Goal: Task Accomplishment & Management: Complete application form

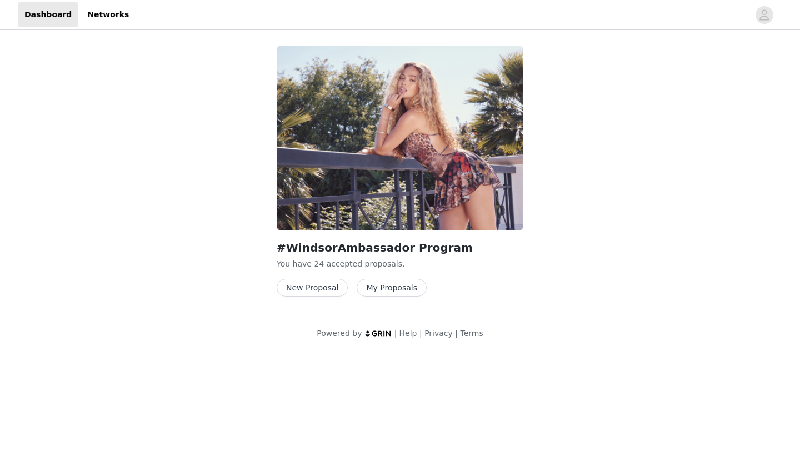
click at [334, 290] on button "New Proposal" at bounding box center [312, 288] width 71 height 18
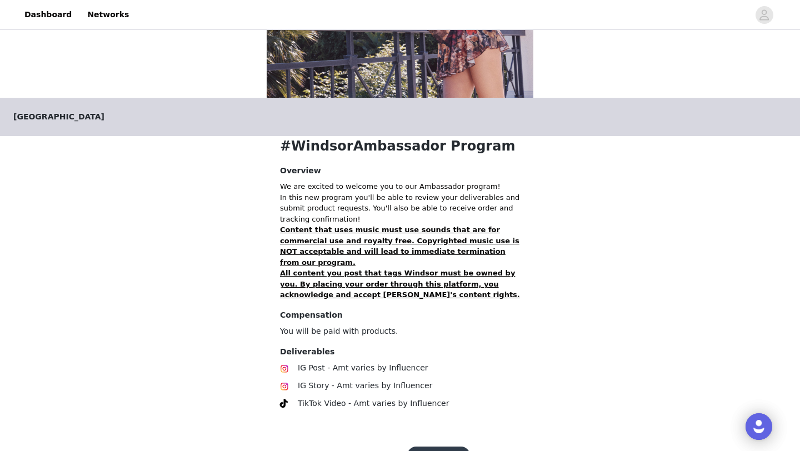
scroll to position [168, 0]
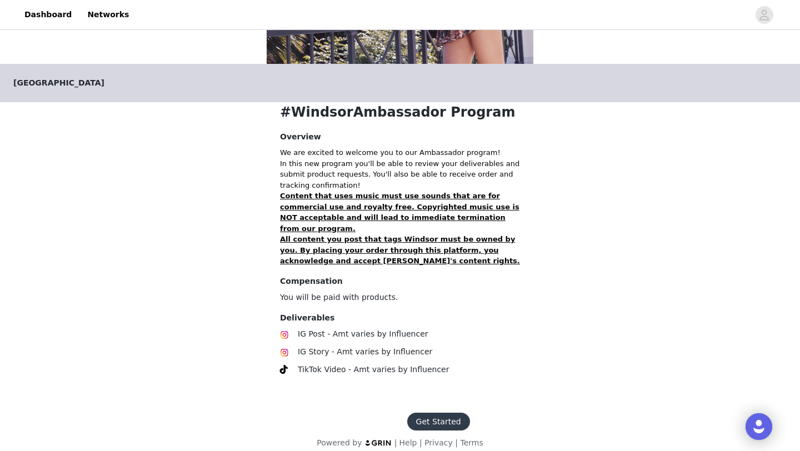
click at [424, 413] on button "Get Started" at bounding box center [438, 422] width 63 height 18
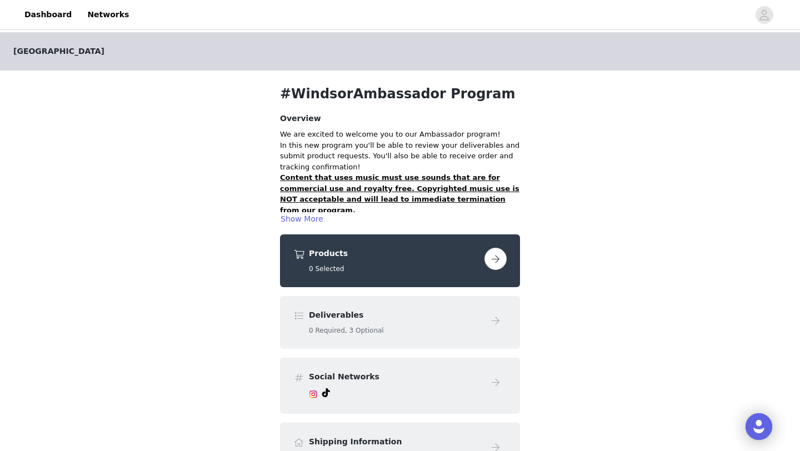
click at [500, 257] on button "button" at bounding box center [495, 259] width 22 height 22
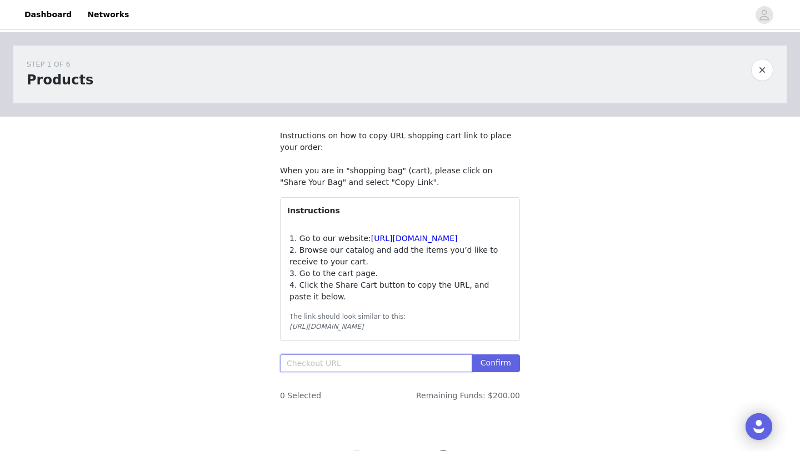
click at [337, 372] on input "text" at bounding box center [376, 363] width 192 height 18
paste input "https://www.windsorstore.com/cart/43316094500915:1,43549664444467:1,43549672570…"
type input "https://www.windsorstore.com/cart/43316094500915:1,43549664444467:1,43549672570…"
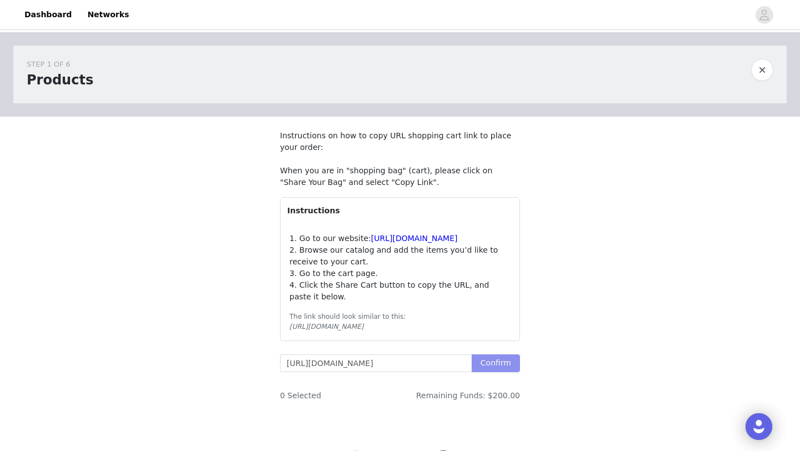
click at [515, 372] on button "Confirm" at bounding box center [495, 363] width 48 height 18
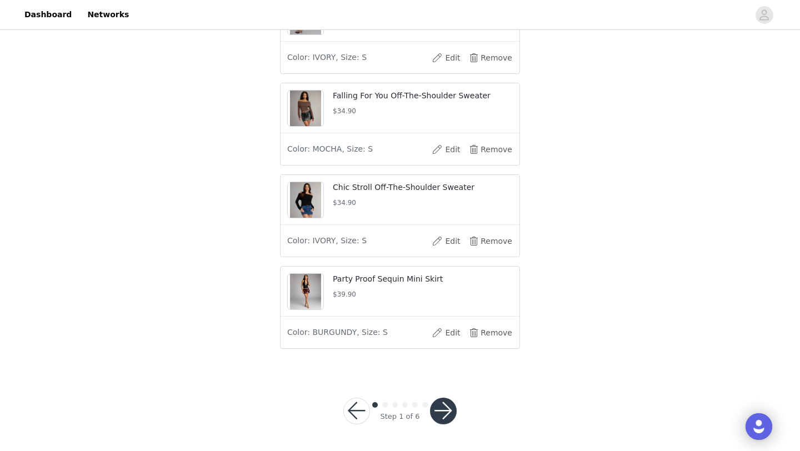
click at [449, 412] on button "button" at bounding box center [443, 411] width 27 height 27
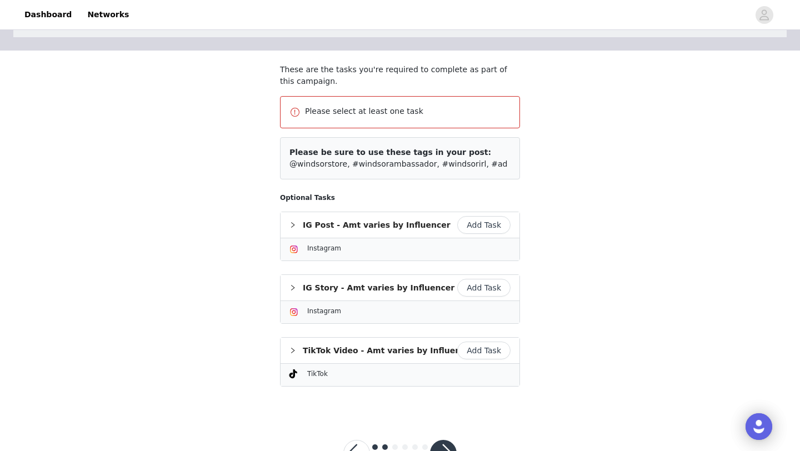
scroll to position [108, 0]
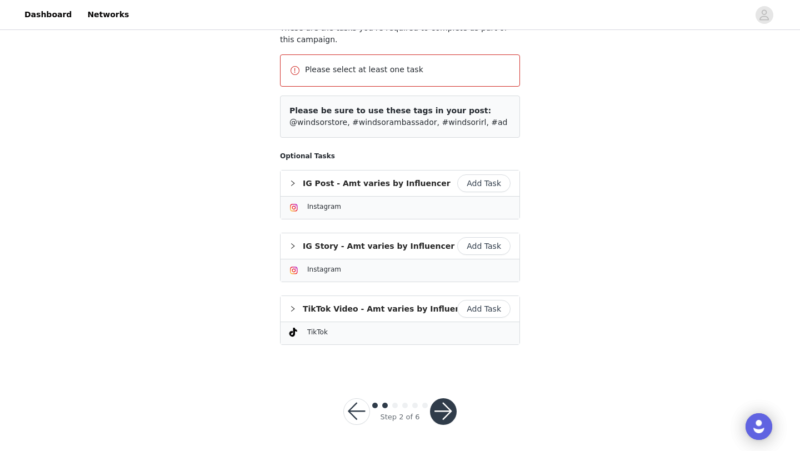
click at [352, 415] on button "button" at bounding box center [356, 411] width 27 height 27
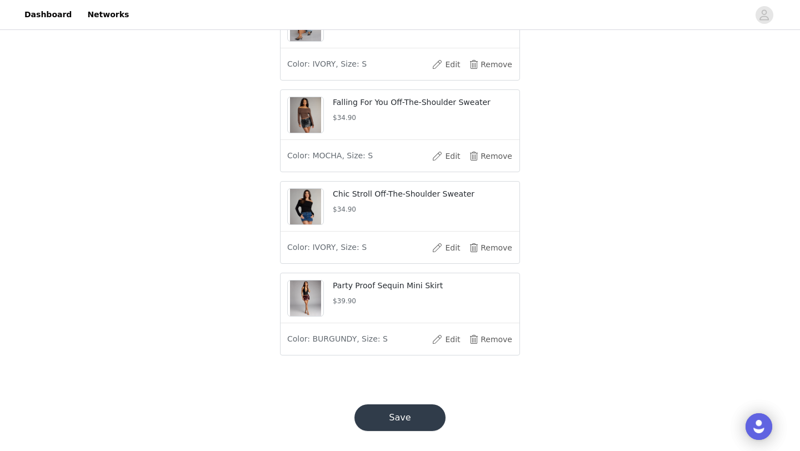
scroll to position [515, 0]
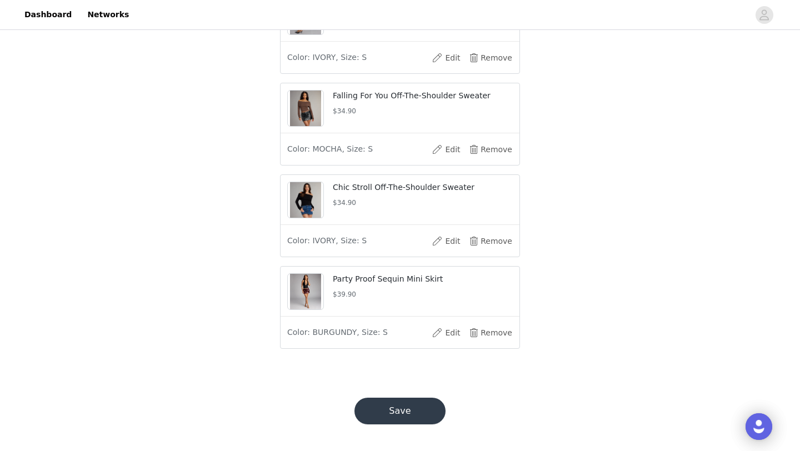
click at [406, 424] on button "Save" at bounding box center [399, 411] width 91 height 27
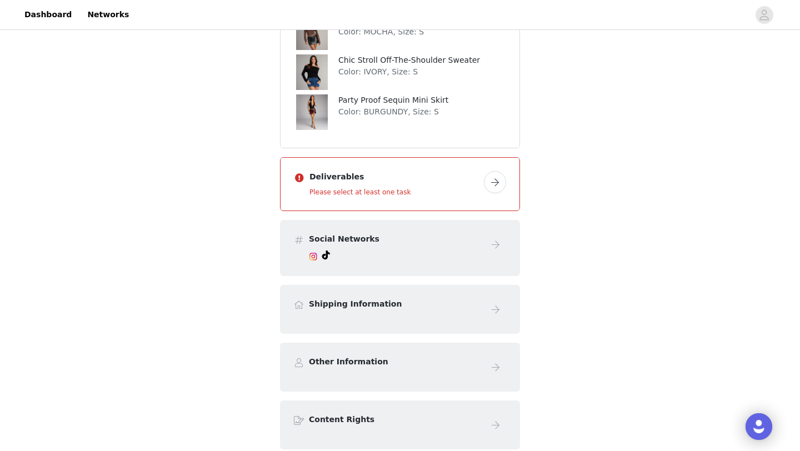
scroll to position [383, 0]
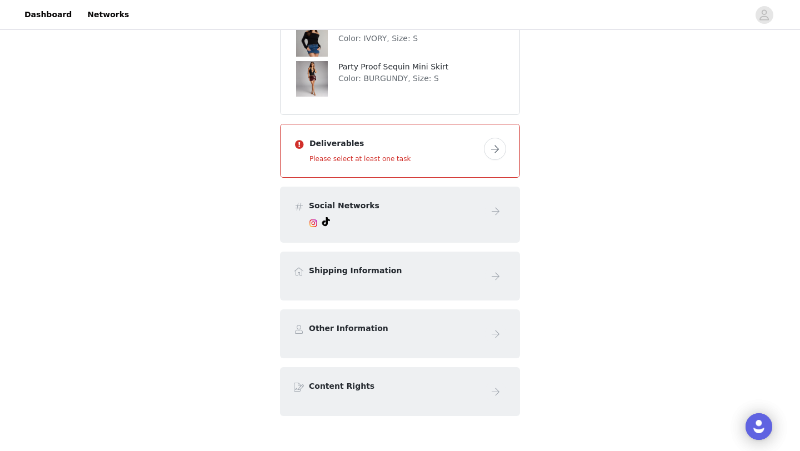
click at [495, 151] on button "button" at bounding box center [495, 149] width 22 height 22
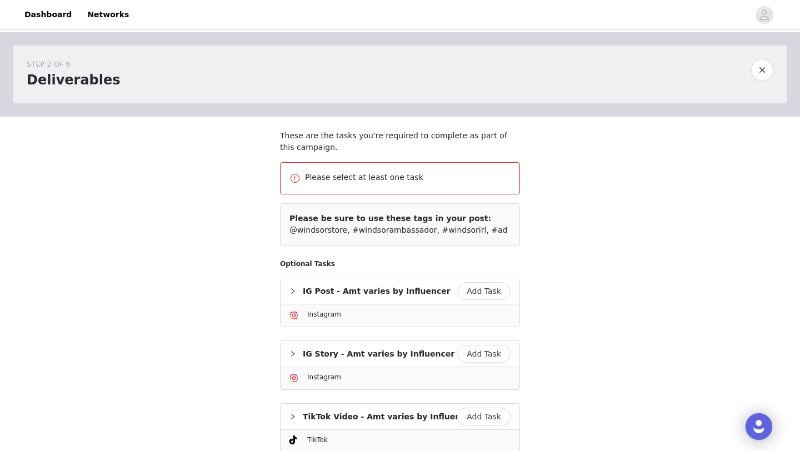
click at [495, 151] on p "These are the tasks you're required to complete as part of this campaign." at bounding box center [400, 141] width 240 height 23
click at [483, 295] on button "Add Task" at bounding box center [483, 291] width 53 height 18
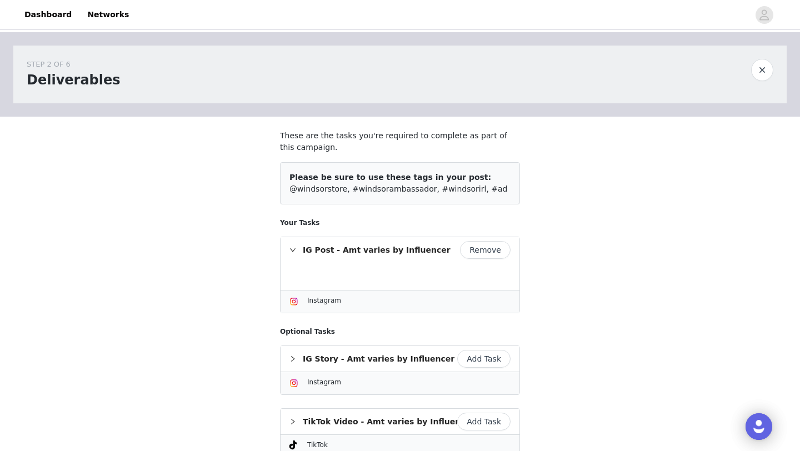
click at [483, 359] on button "Add Task" at bounding box center [483, 359] width 53 height 18
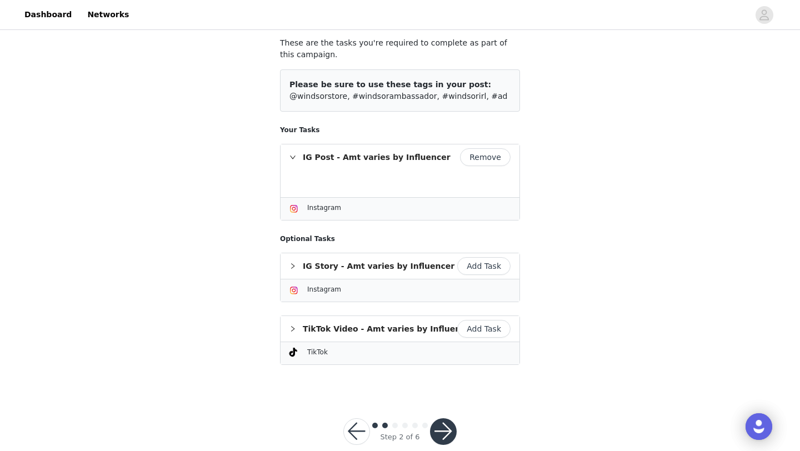
scroll to position [102, 0]
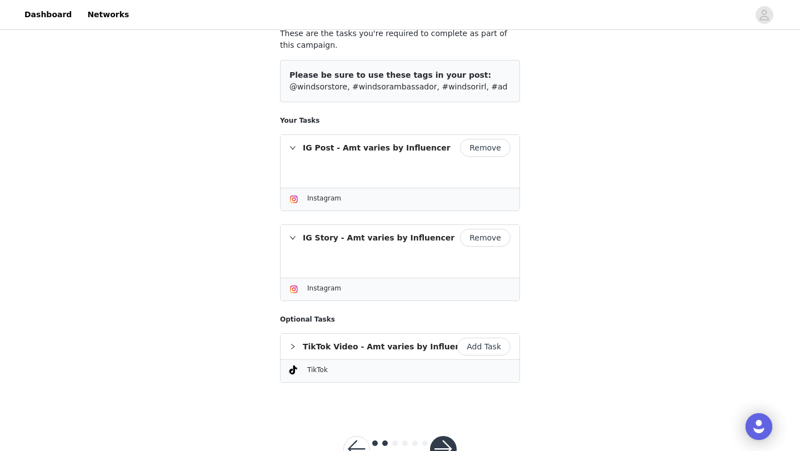
click at [486, 345] on button "Add Task" at bounding box center [483, 347] width 53 height 18
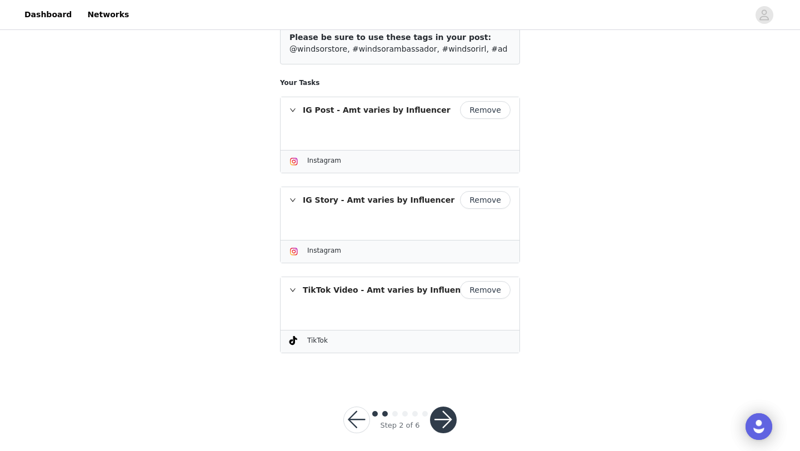
scroll to position [142, 0]
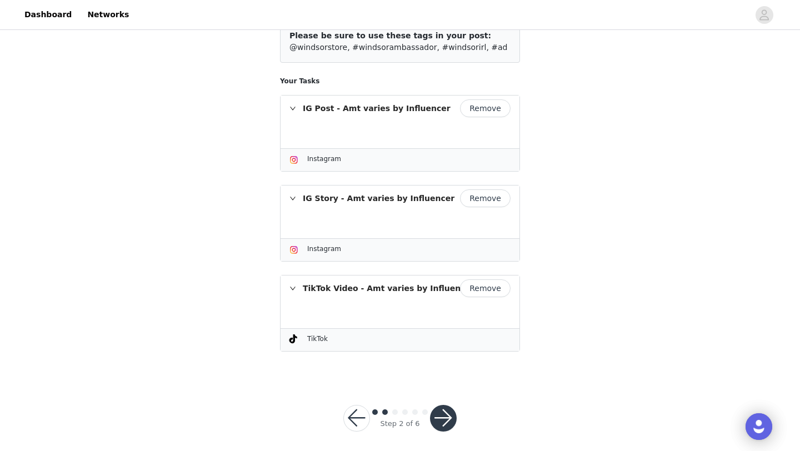
click at [444, 410] on button "button" at bounding box center [443, 418] width 27 height 27
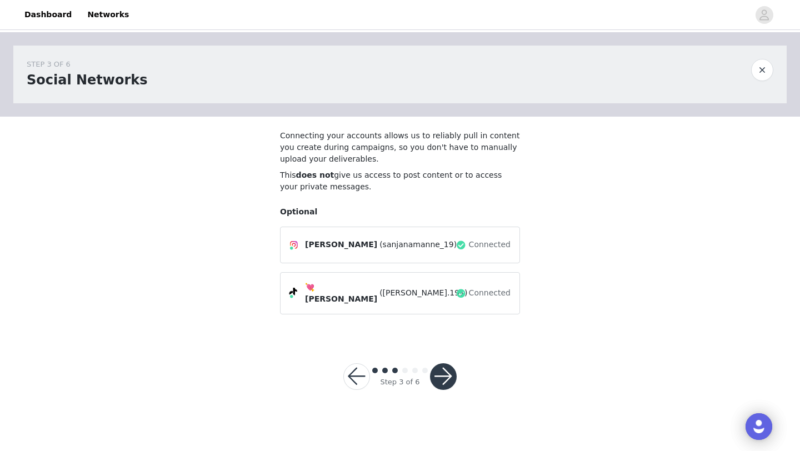
click at [446, 375] on button "button" at bounding box center [443, 376] width 27 height 27
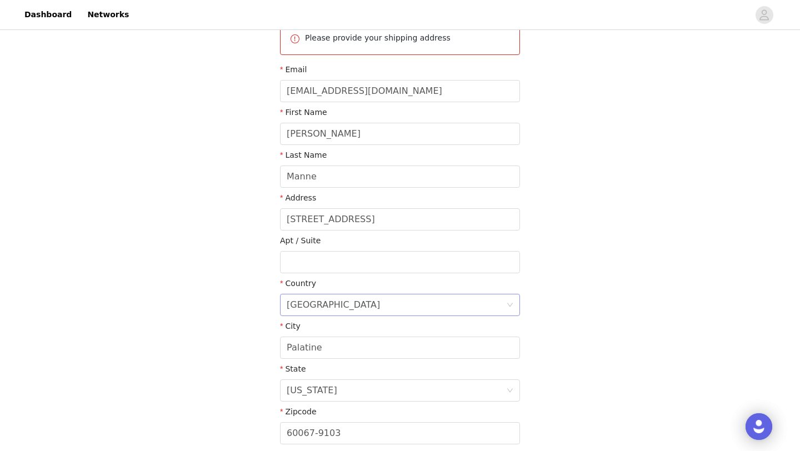
scroll to position [234, 0]
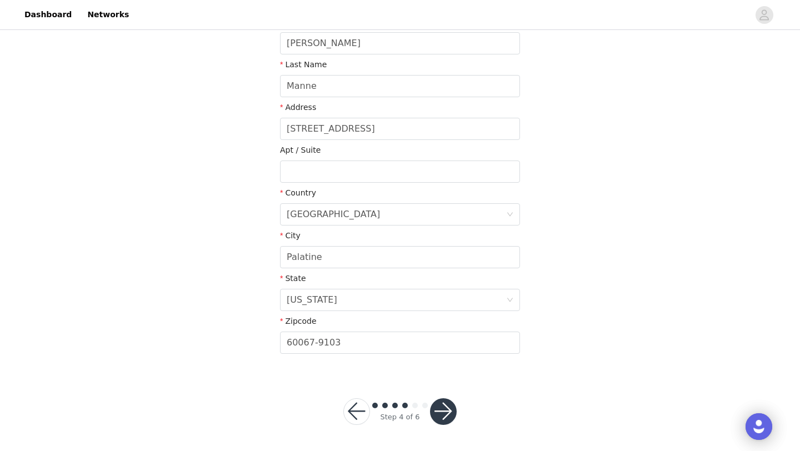
click at [443, 409] on button "button" at bounding box center [443, 411] width 27 height 27
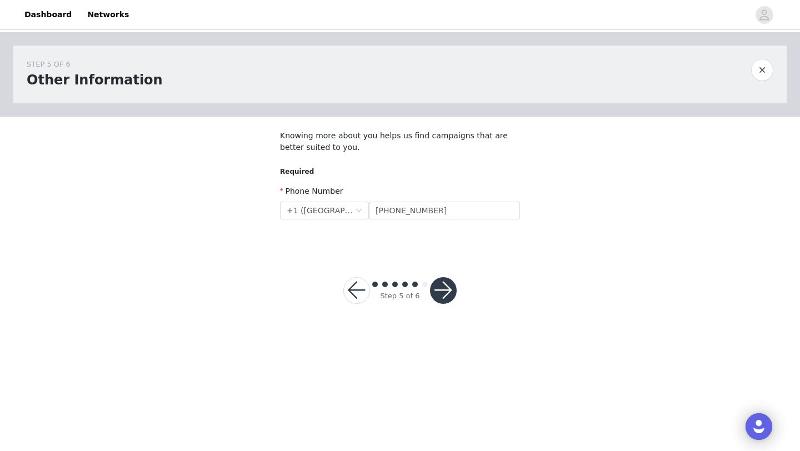
click at [449, 297] on button "button" at bounding box center [443, 290] width 27 height 27
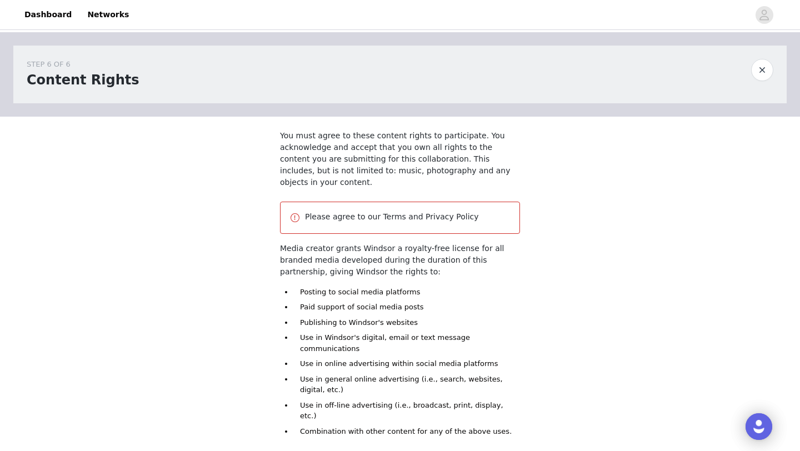
scroll to position [100, 0]
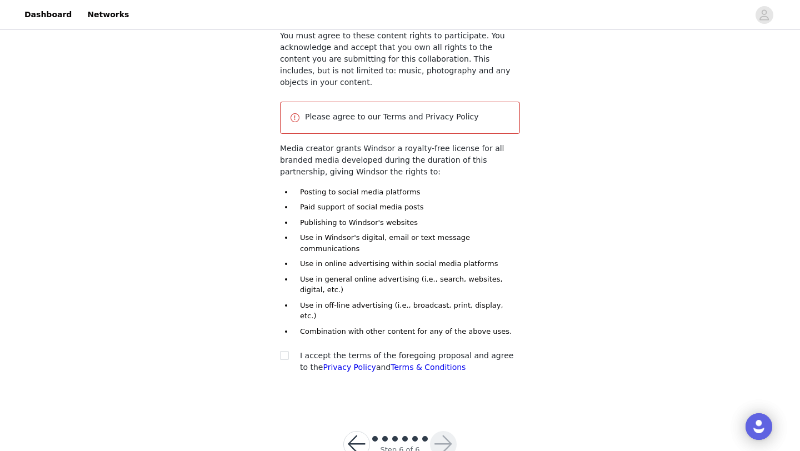
click at [289, 350] on div at bounding box center [288, 356] width 16 height 12
click at [285, 351] on input "checkbox" at bounding box center [284, 355] width 8 height 8
checkbox input "true"
click at [433, 431] on button "button" at bounding box center [443, 444] width 27 height 27
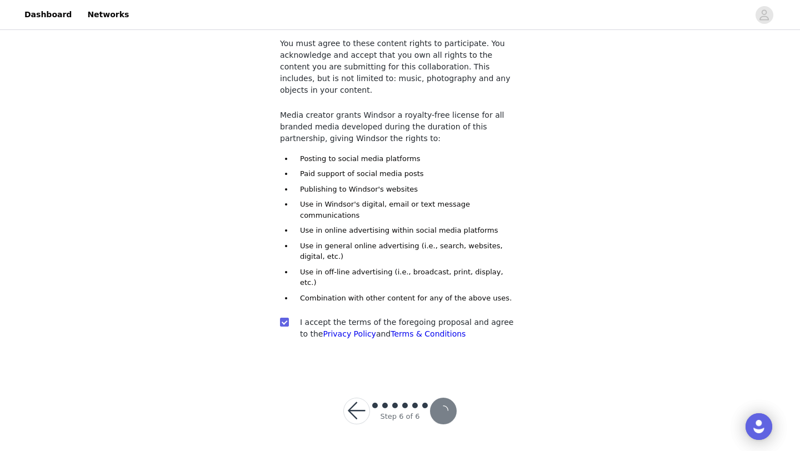
scroll to position [59, 0]
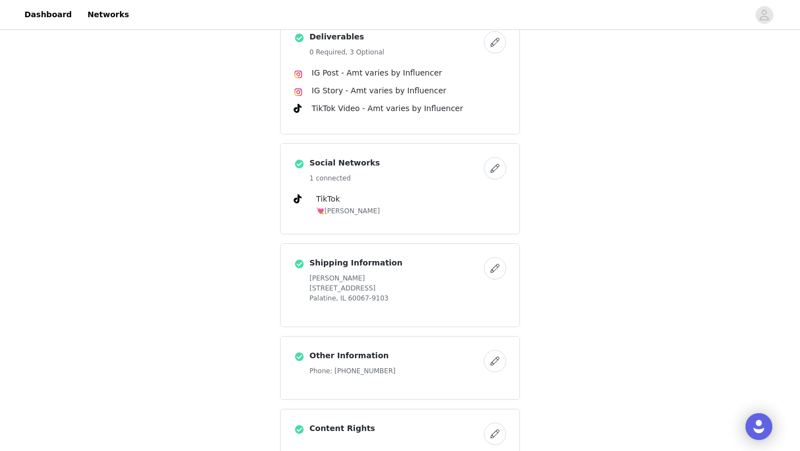
scroll to position [600, 0]
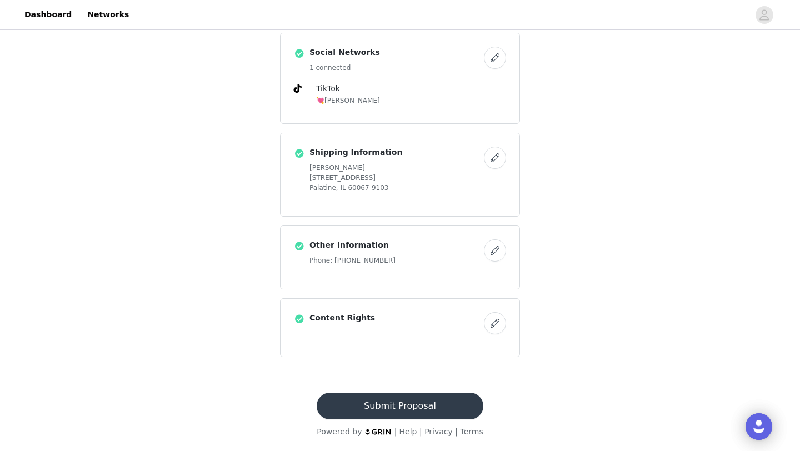
click at [429, 402] on button "Submit Proposal" at bounding box center [400, 406] width 166 height 27
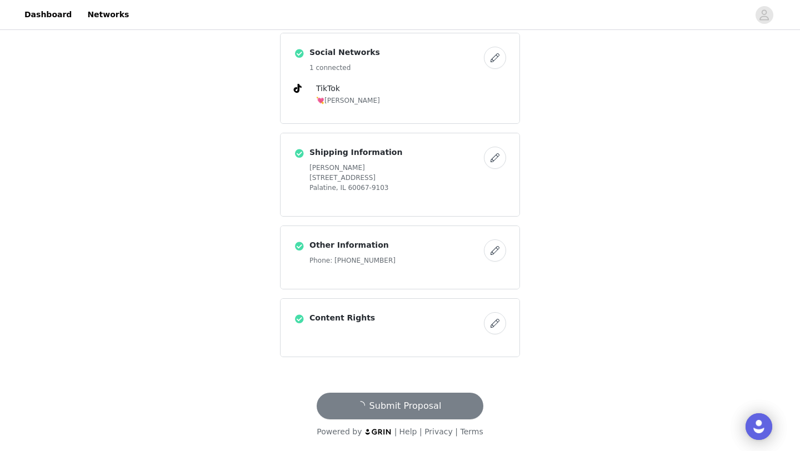
scroll to position [0, 0]
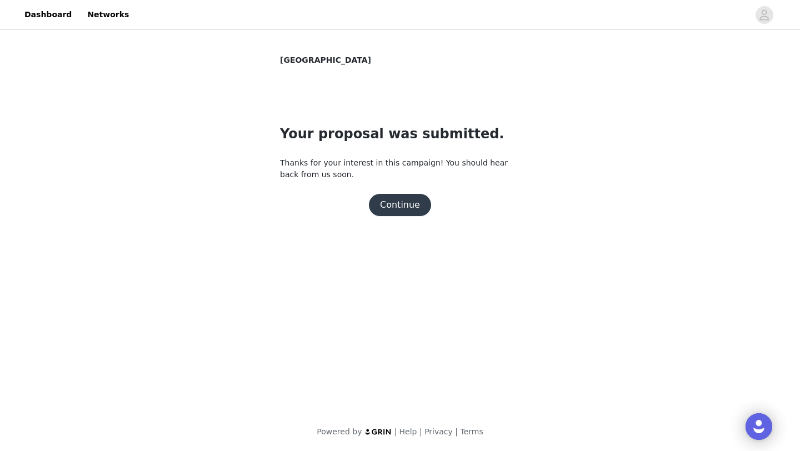
click at [397, 210] on button "Continue" at bounding box center [400, 205] width 62 height 22
